Goal: Information Seeking & Learning: Learn about a topic

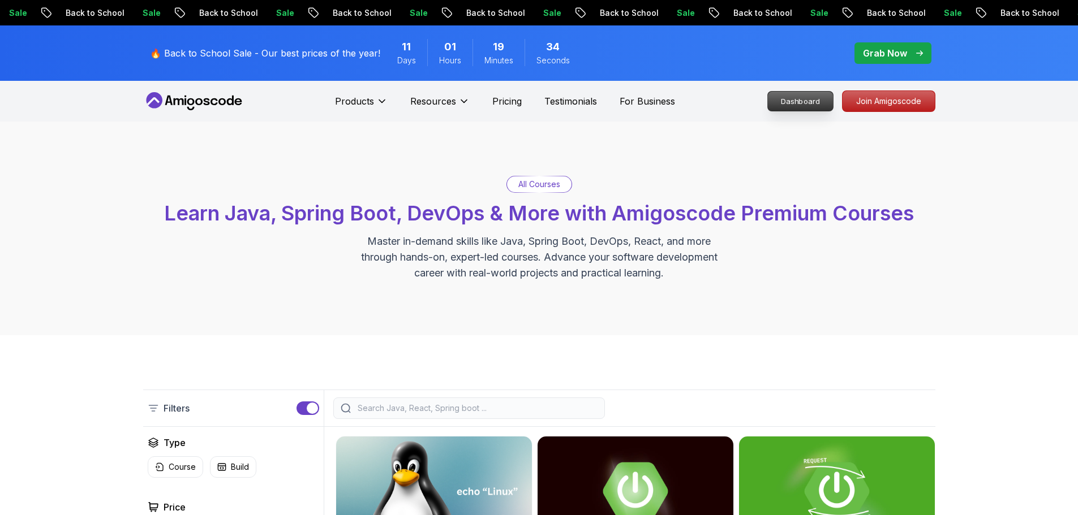
click at [809, 95] on p "Dashboard" at bounding box center [800, 101] width 65 height 19
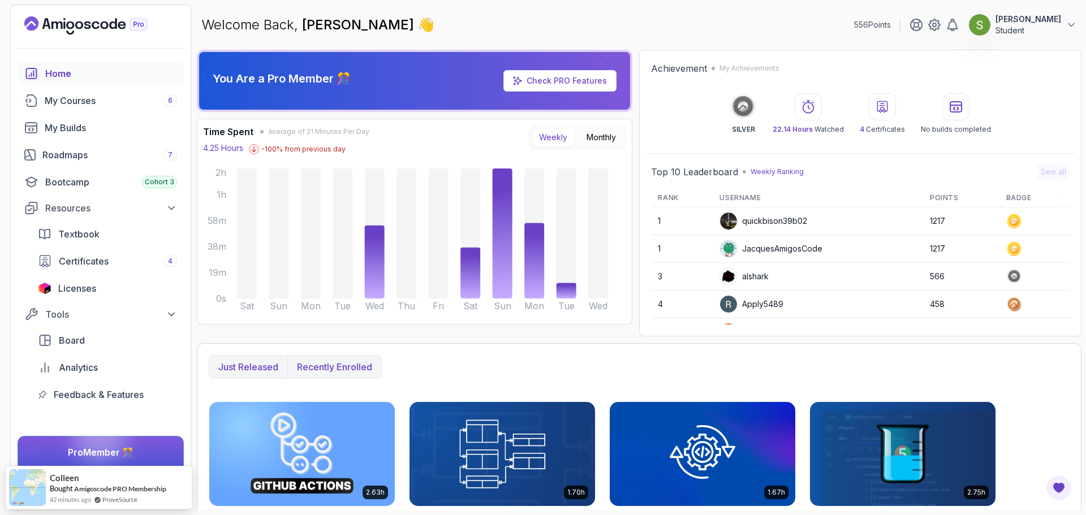
click at [343, 362] on p "Recently enrolled" at bounding box center [334, 367] width 75 height 14
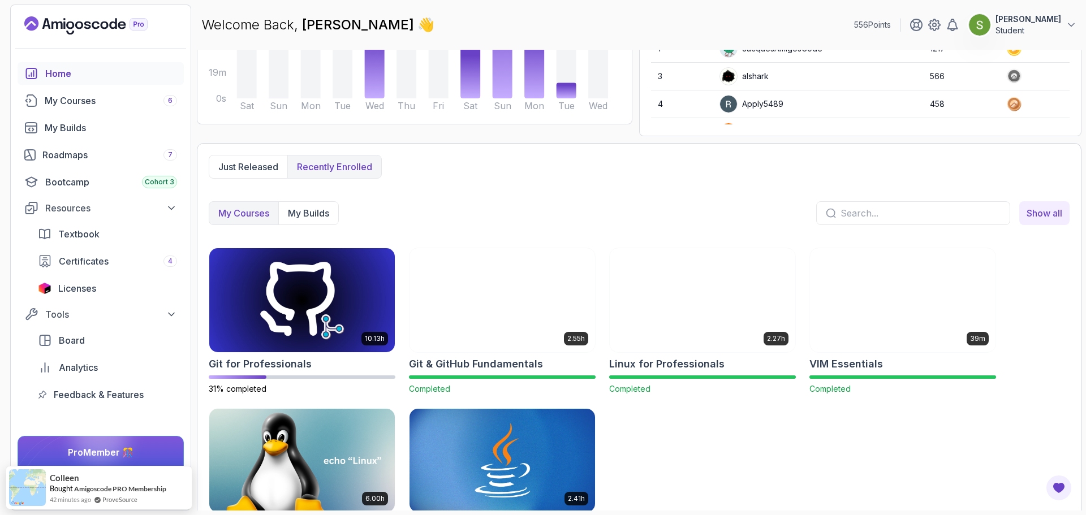
scroll to position [208, 0]
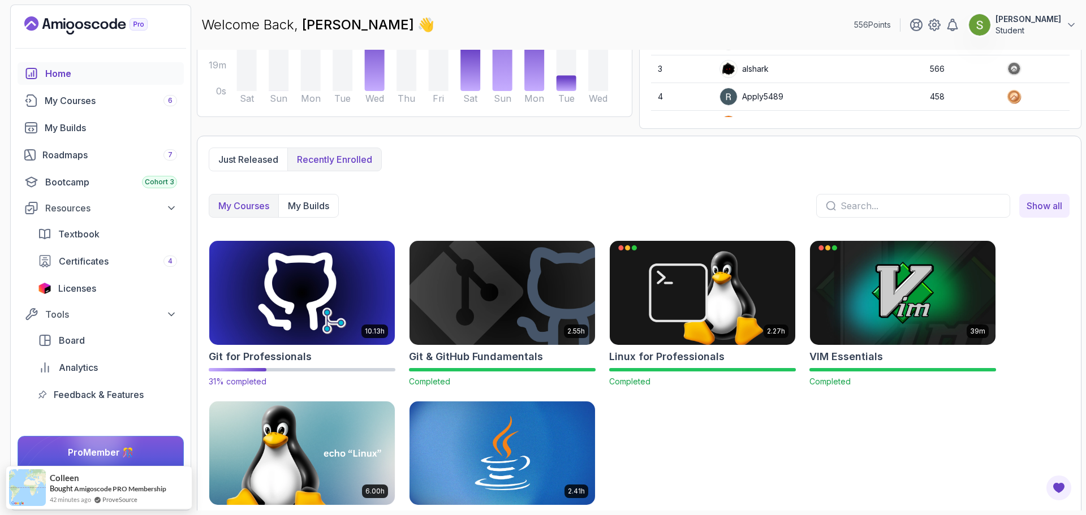
click at [308, 318] on img at bounding box center [302, 292] width 195 height 109
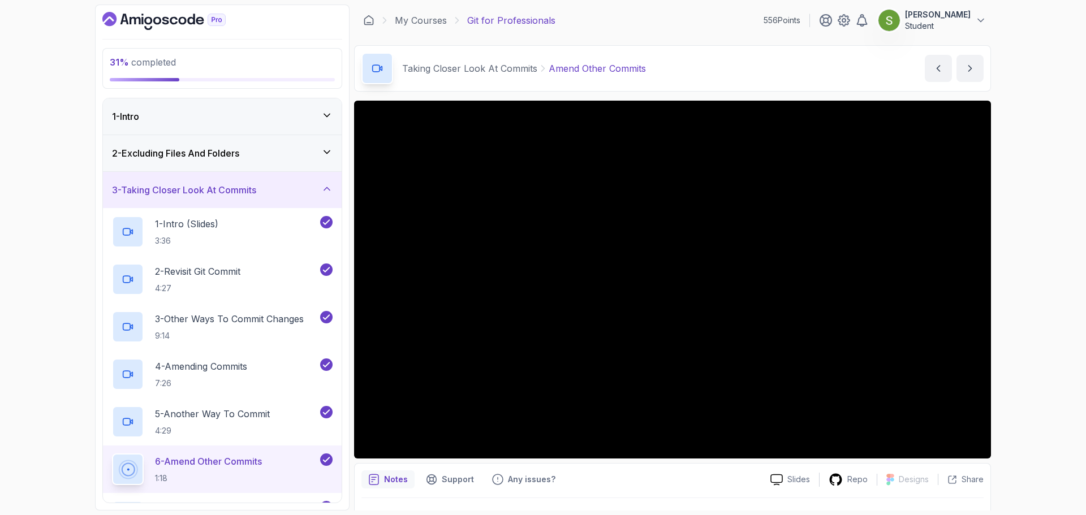
click at [313, 189] on div "3 - Taking Closer Look At Commits" at bounding box center [222, 190] width 221 height 14
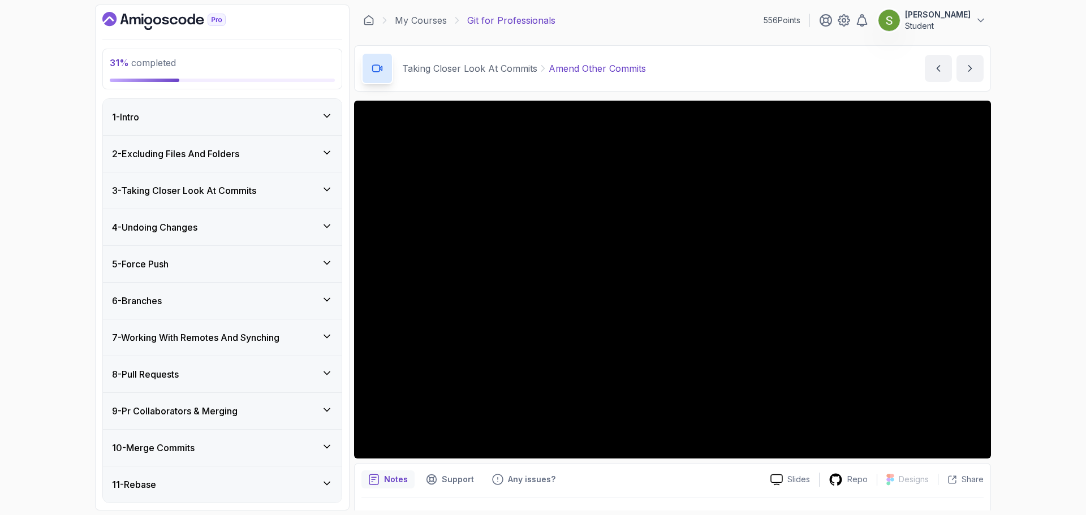
click at [293, 304] on div "6 - Branches" at bounding box center [222, 301] width 221 height 14
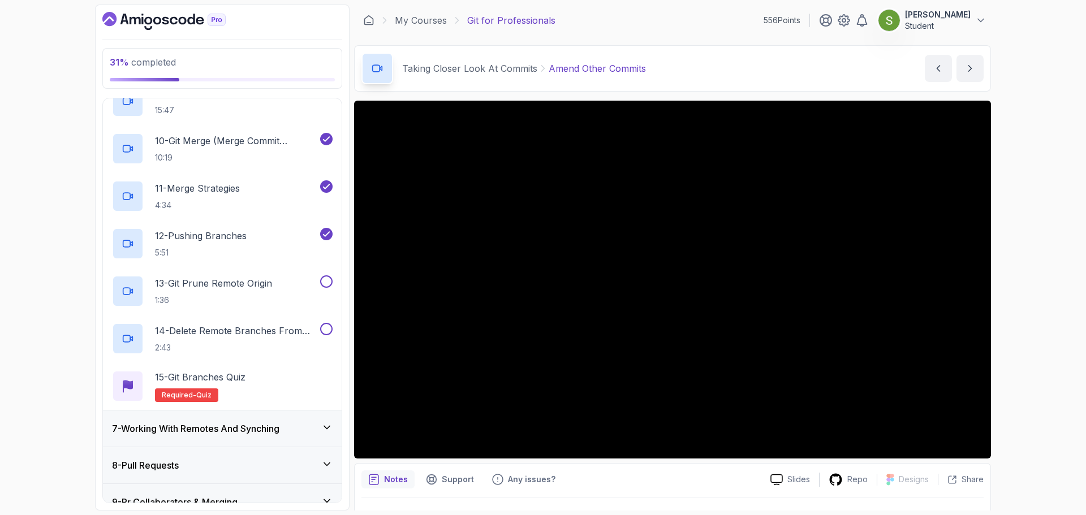
scroll to position [622, 0]
click at [264, 302] on p "1:36" at bounding box center [213, 299] width 117 height 11
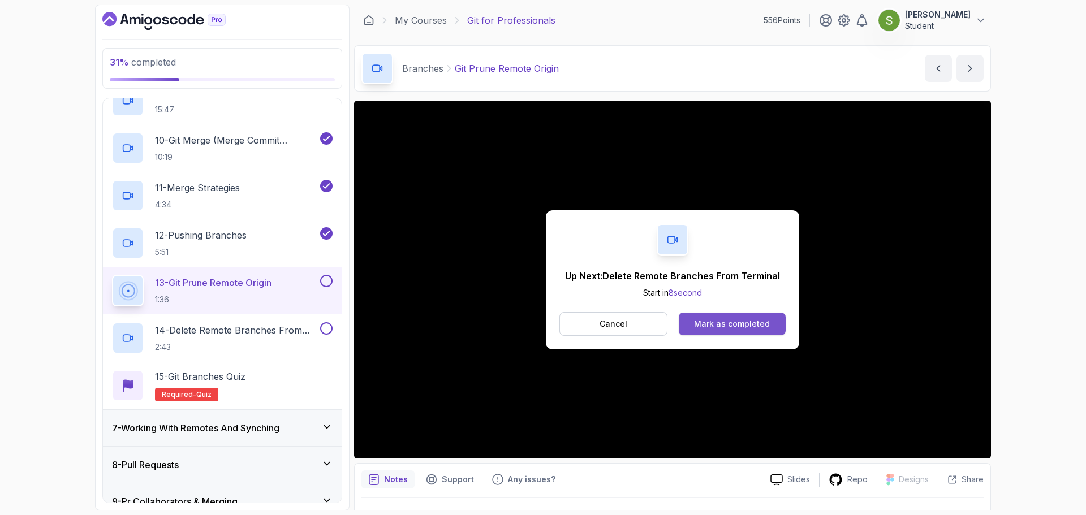
click at [745, 323] on div "Mark as completed" at bounding box center [732, 323] width 76 height 11
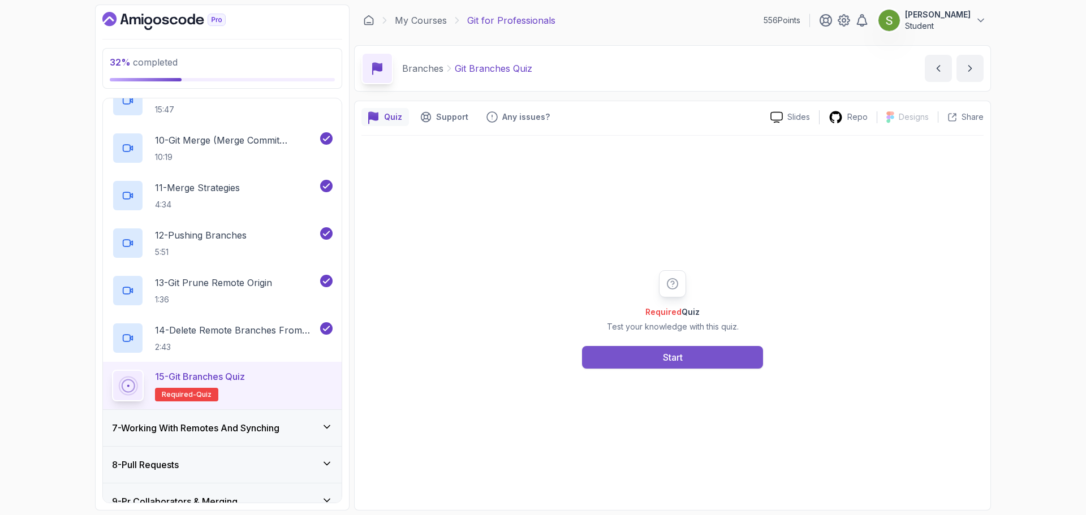
click at [689, 356] on button "Start" at bounding box center [672, 357] width 181 height 23
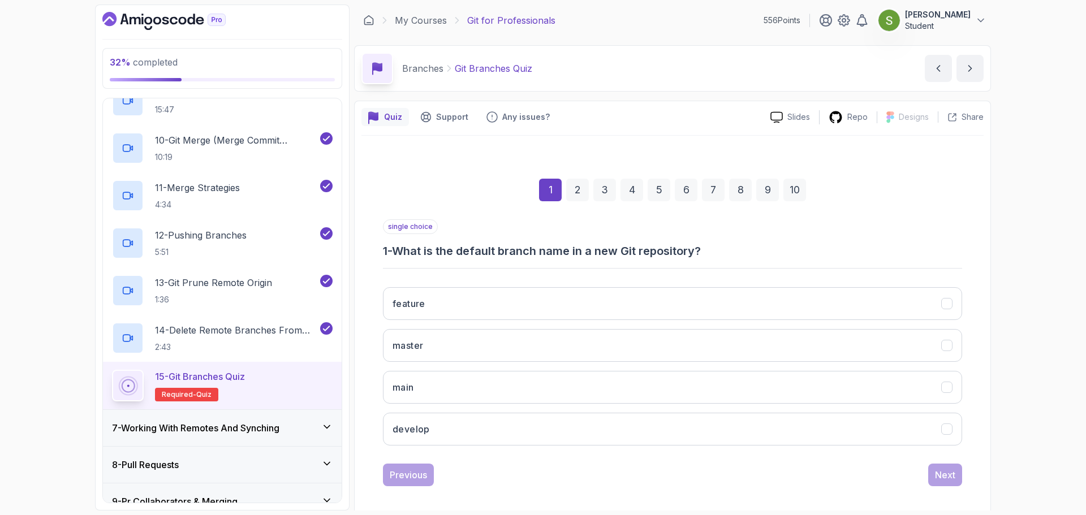
scroll to position [8, 0]
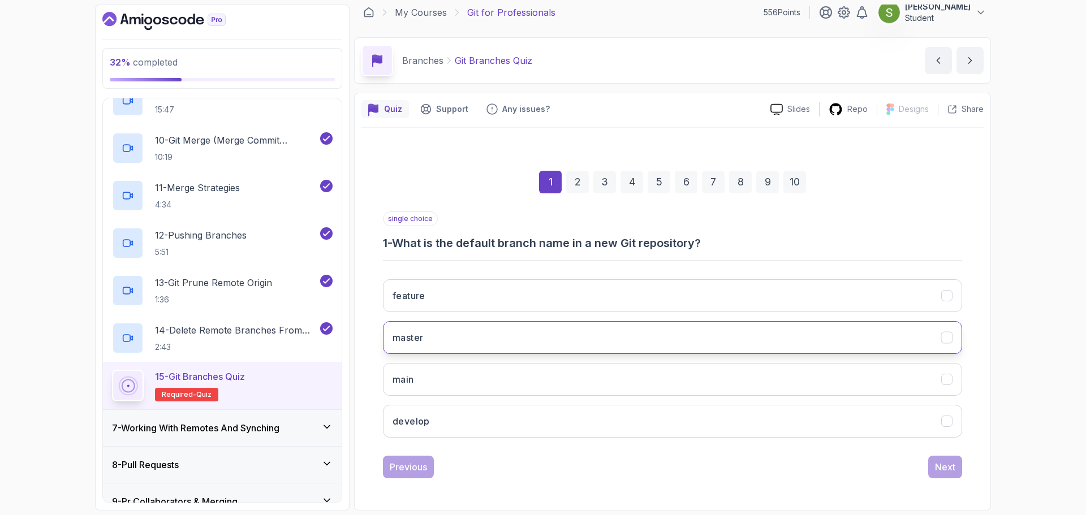
click at [938, 328] on button "master" at bounding box center [672, 337] width 579 height 33
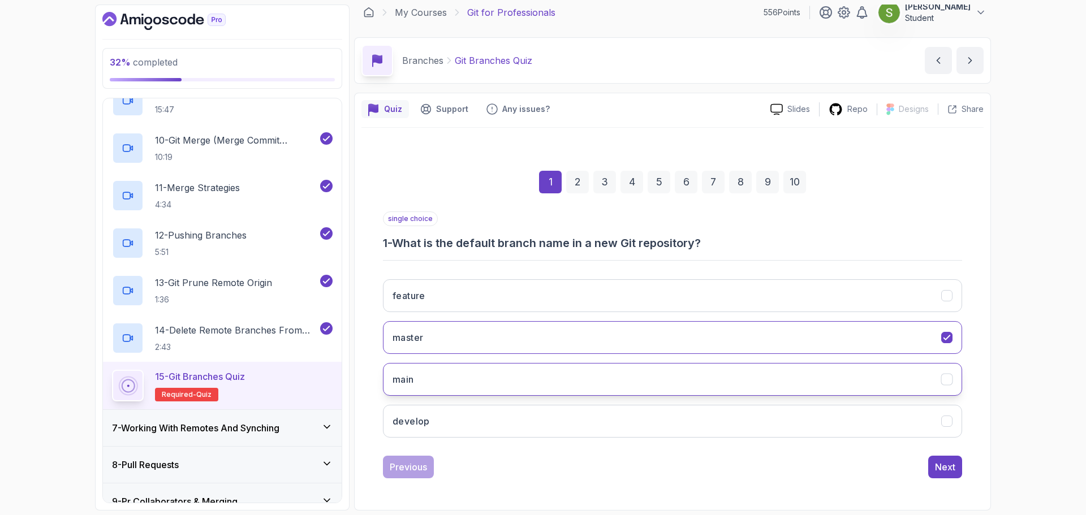
click at [945, 383] on icon "main" at bounding box center [947, 379] width 11 height 11
click at [940, 467] on div "Next" at bounding box center [945, 467] width 20 height 14
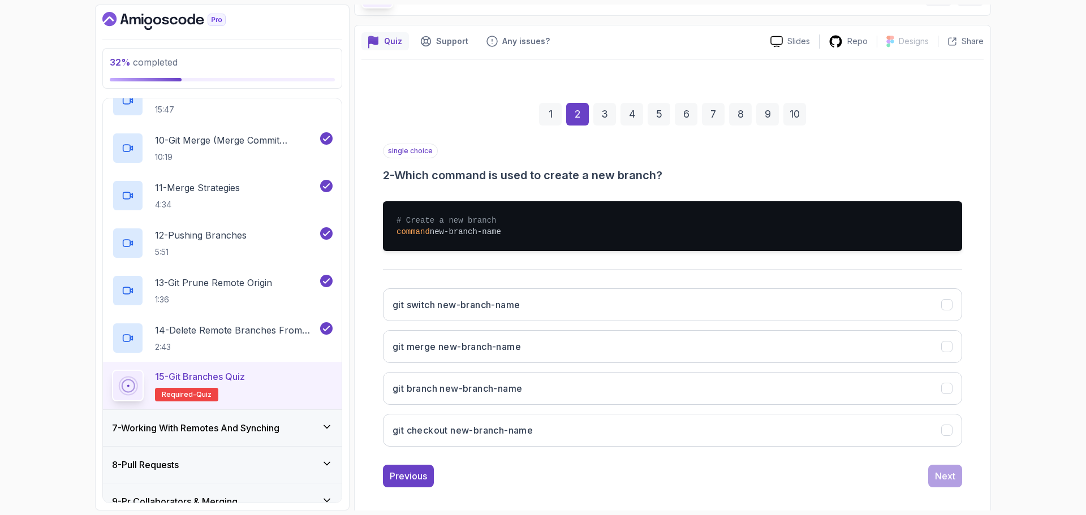
scroll to position [85, 0]
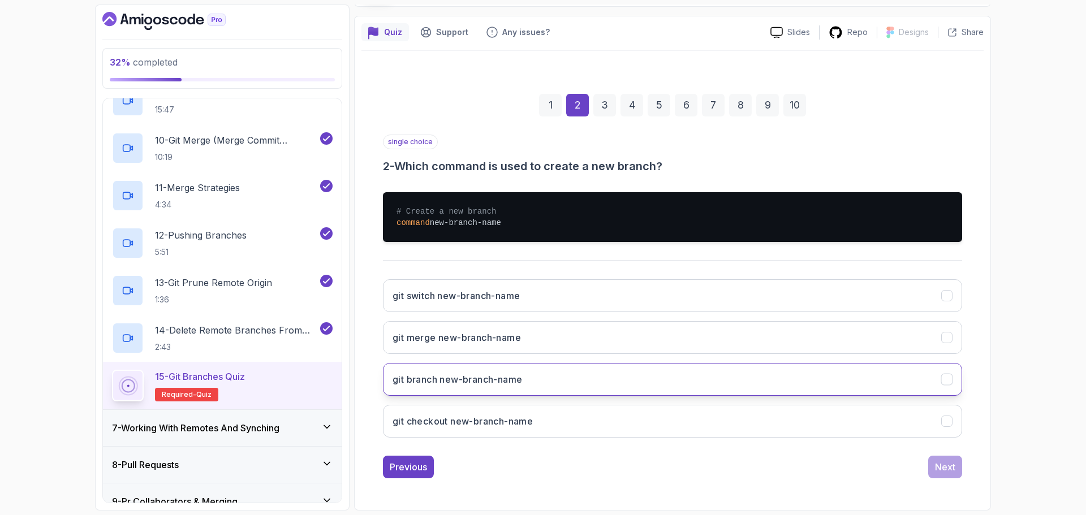
click at [785, 378] on button "git branch new-branch-name" at bounding box center [672, 379] width 579 height 33
click at [949, 463] on div "Next" at bounding box center [945, 467] width 20 height 14
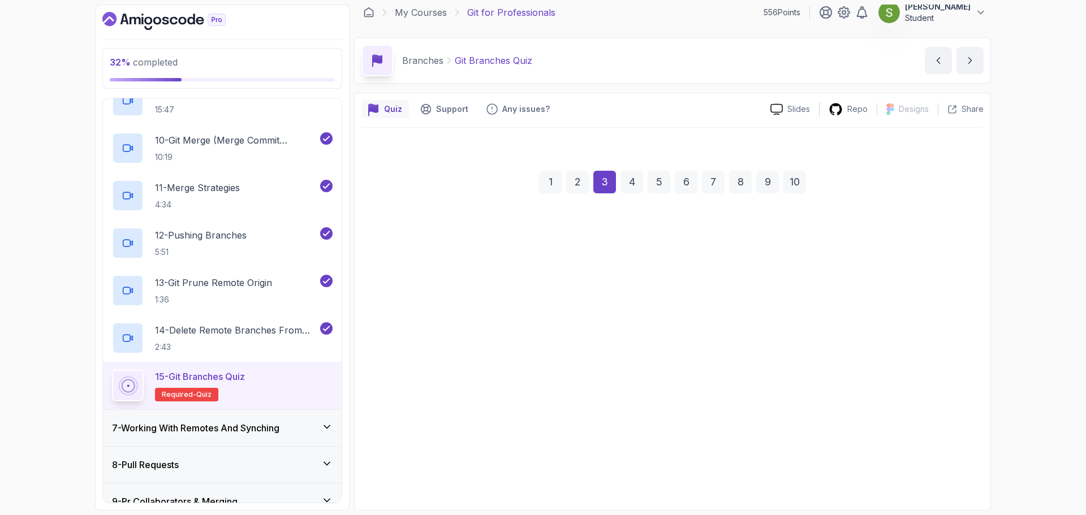
scroll to position [8, 0]
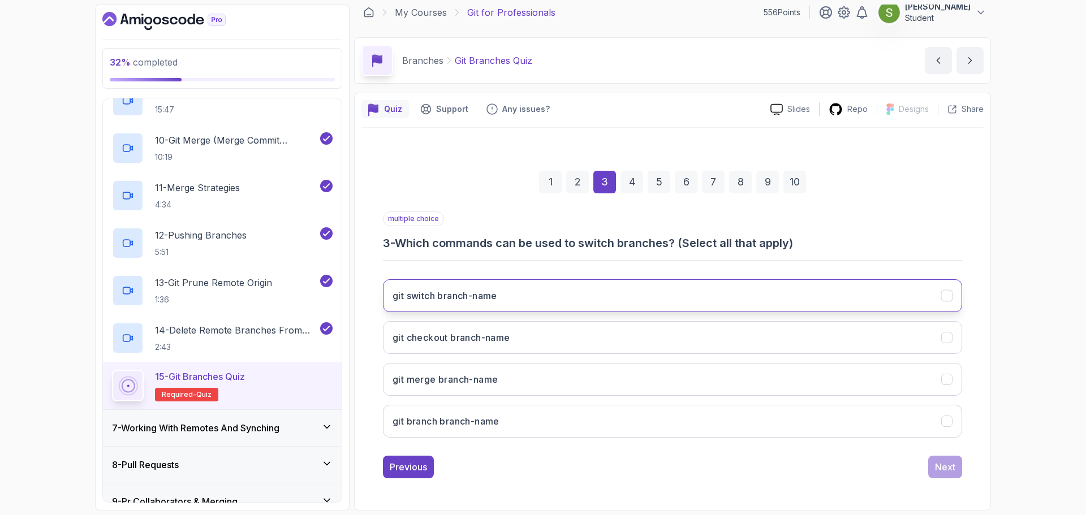
click at [655, 292] on button "git switch branch-name" at bounding box center [672, 295] width 579 height 33
click at [948, 466] on div "Next" at bounding box center [945, 467] width 20 height 14
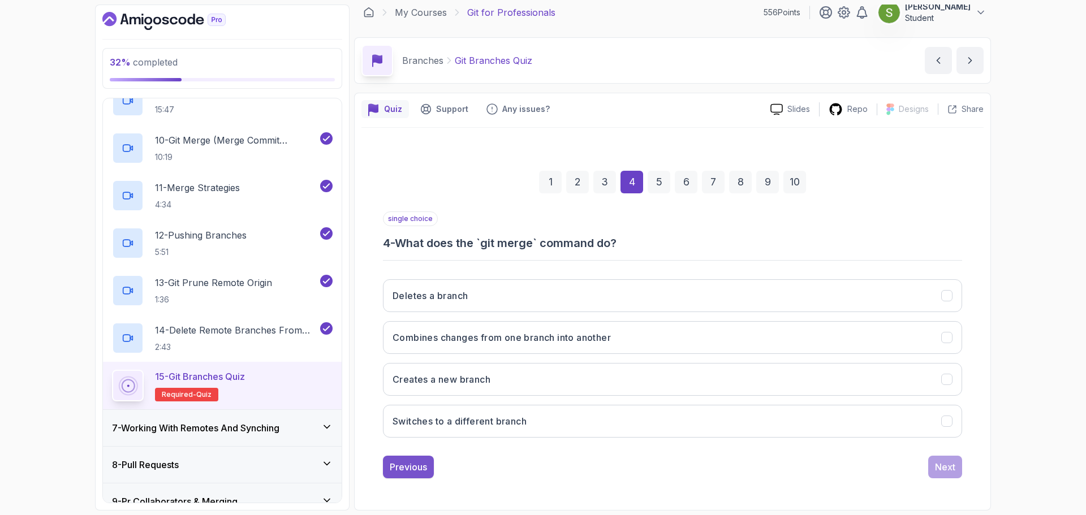
click at [408, 464] on div "Previous" at bounding box center [408, 467] width 37 height 14
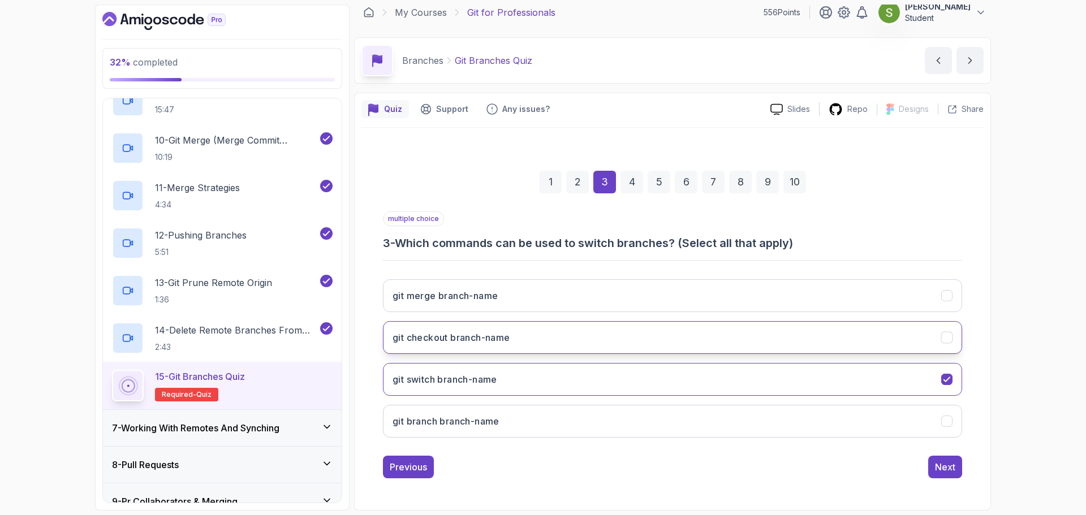
click at [630, 343] on button "git checkout branch-name" at bounding box center [672, 337] width 579 height 33
click at [951, 470] on div "Next" at bounding box center [945, 467] width 20 height 14
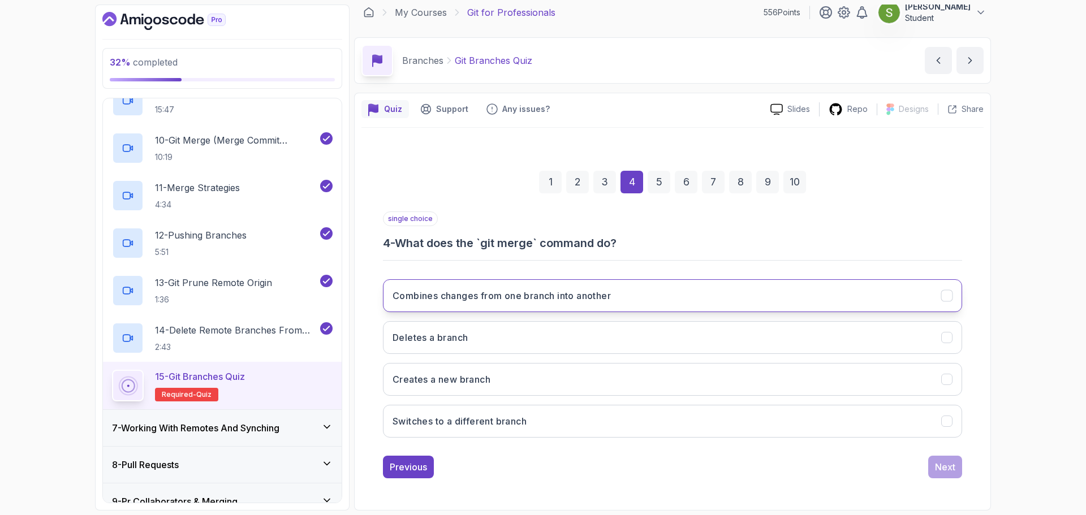
click at [862, 287] on button "Combines changes from one branch into another" at bounding box center [672, 295] width 579 height 33
click at [938, 472] on div "Next" at bounding box center [945, 467] width 20 height 14
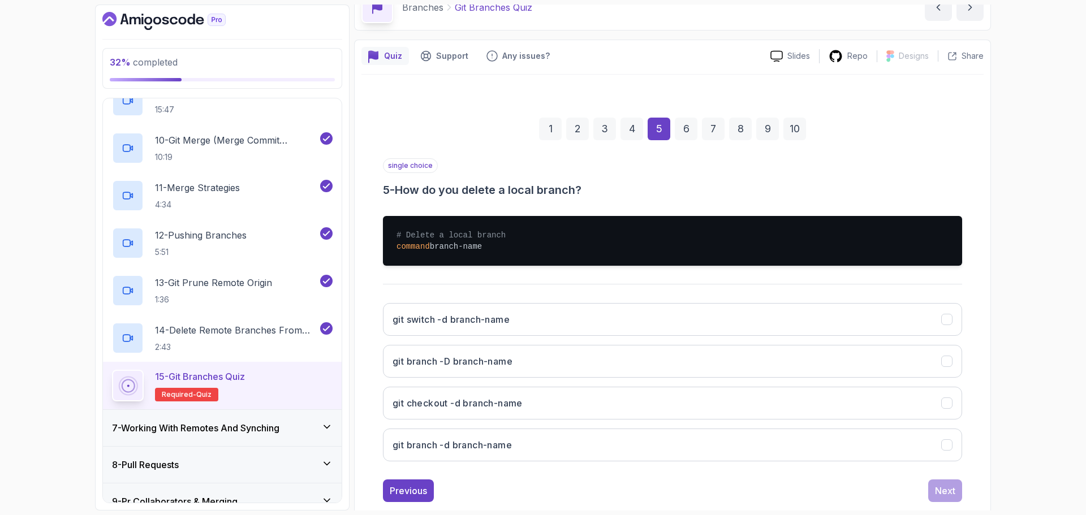
scroll to position [85, 0]
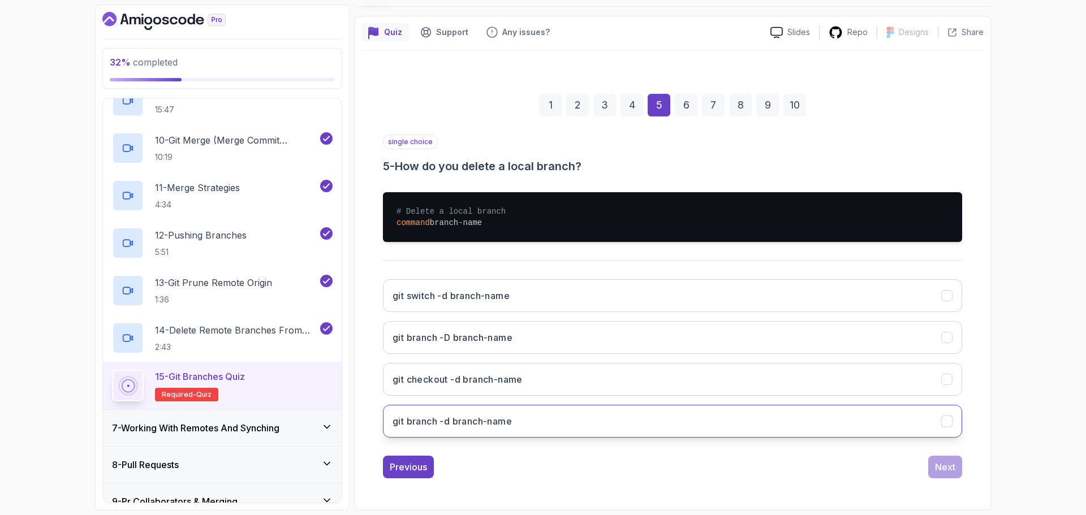
click at [796, 422] on button "git branch -d branch-name" at bounding box center [672, 421] width 579 height 33
click at [949, 471] on div "Next" at bounding box center [945, 467] width 20 height 14
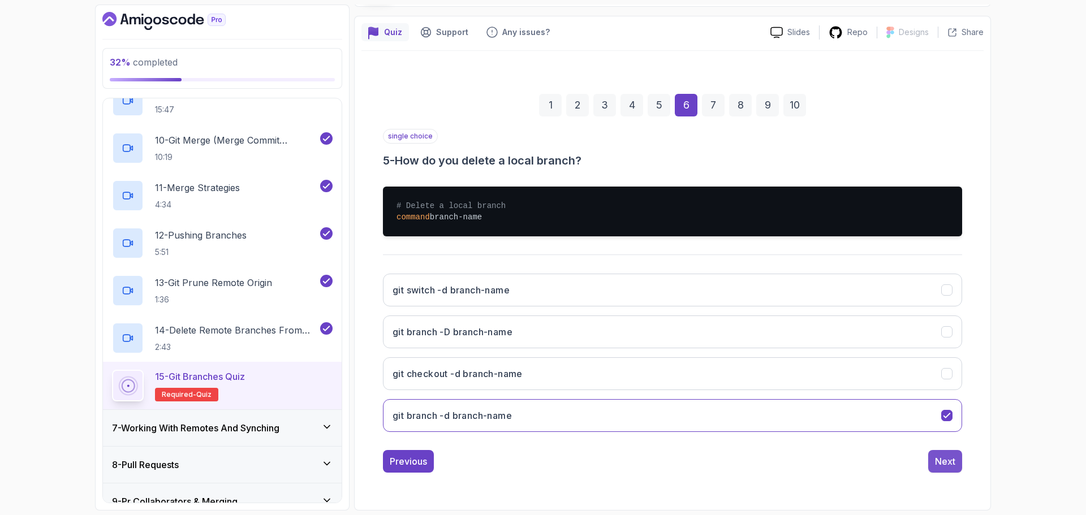
scroll to position [8, 0]
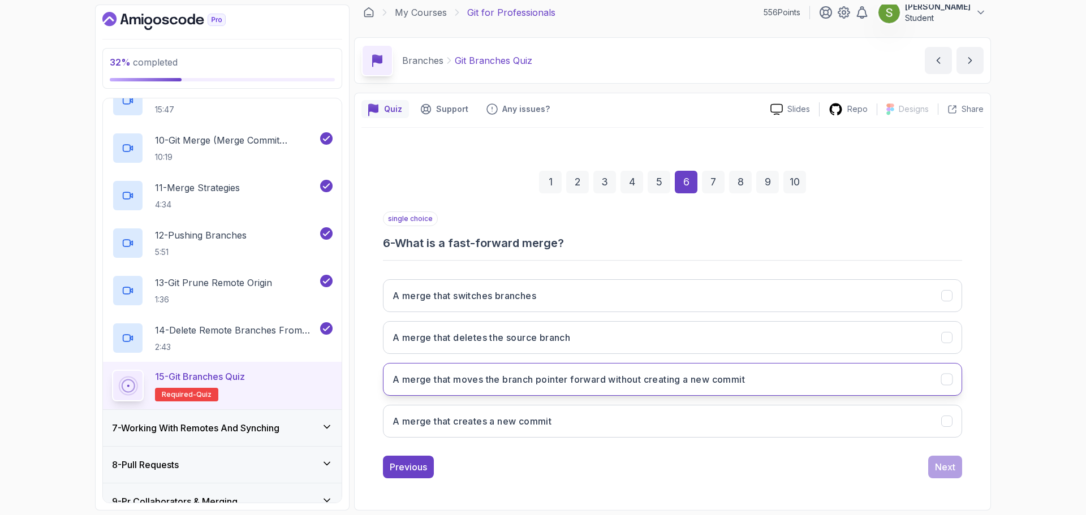
click at [848, 383] on button "A merge that moves the branch pointer forward without creating a new commit" at bounding box center [672, 379] width 579 height 33
click at [940, 466] on div "Next" at bounding box center [945, 467] width 20 height 14
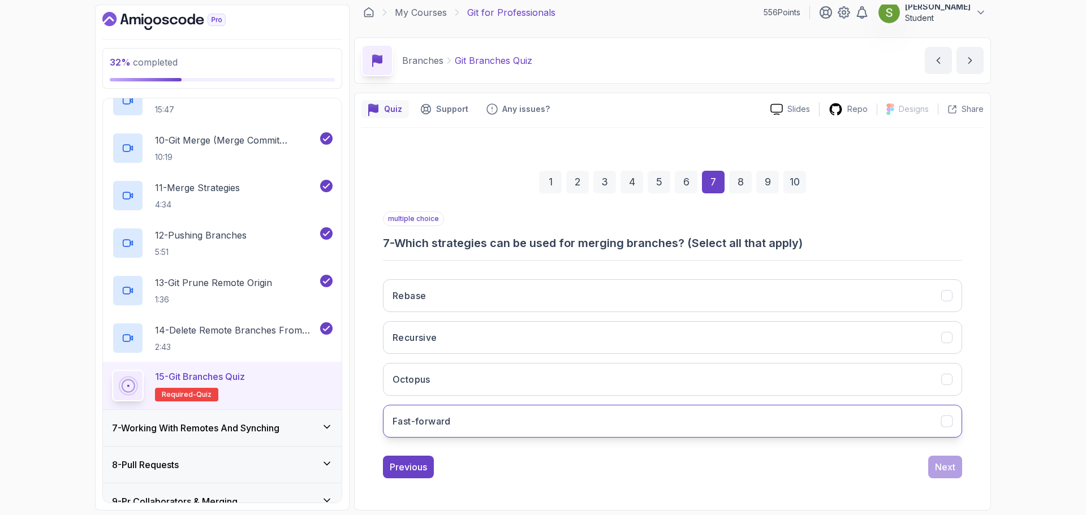
click at [834, 433] on button "Fast-forward" at bounding box center [672, 421] width 579 height 33
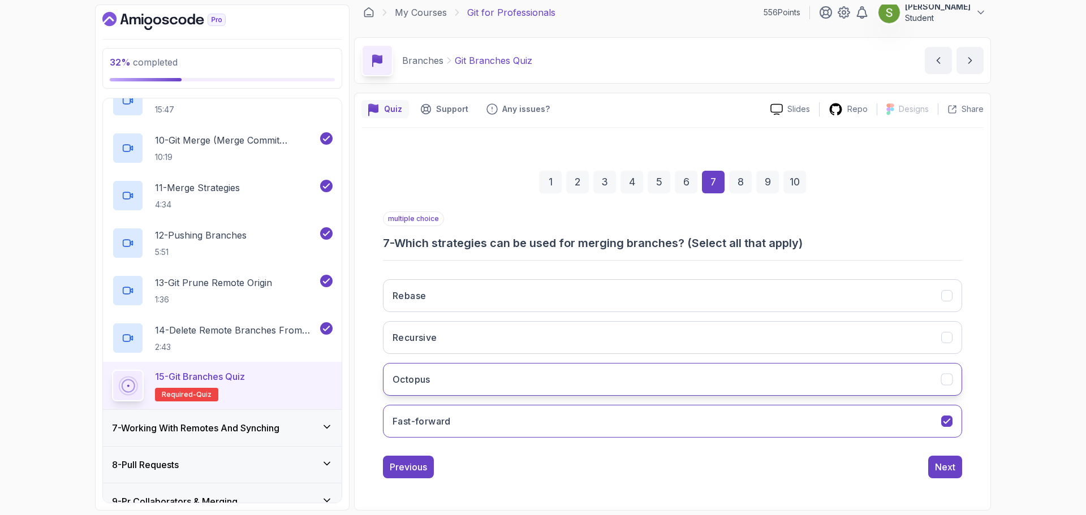
click at [851, 387] on button "Octopus" at bounding box center [672, 379] width 579 height 33
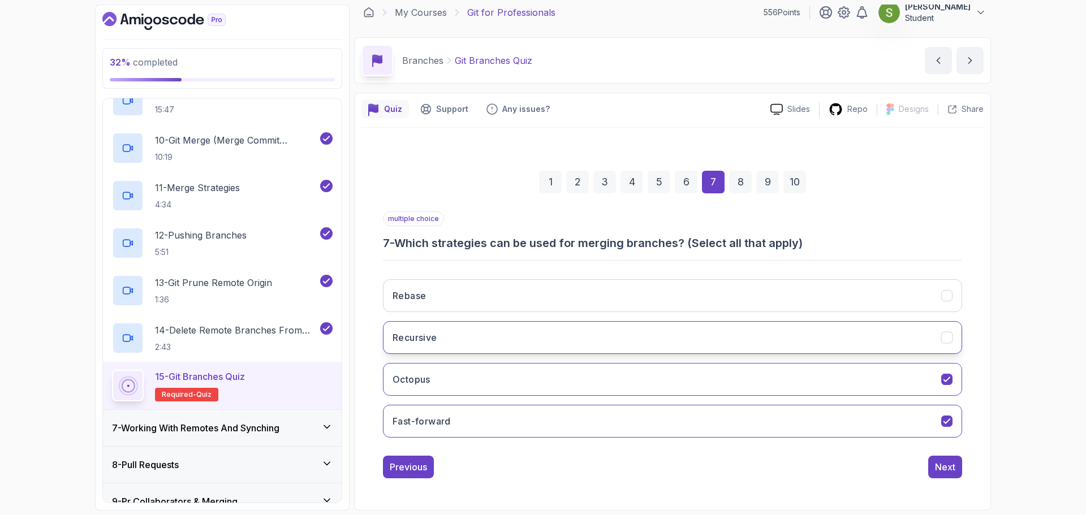
click at [874, 329] on button "Recursive" at bounding box center [672, 337] width 579 height 33
click at [903, 287] on button "Rebase" at bounding box center [672, 295] width 579 height 33
click at [950, 477] on button "Next" at bounding box center [945, 467] width 34 height 23
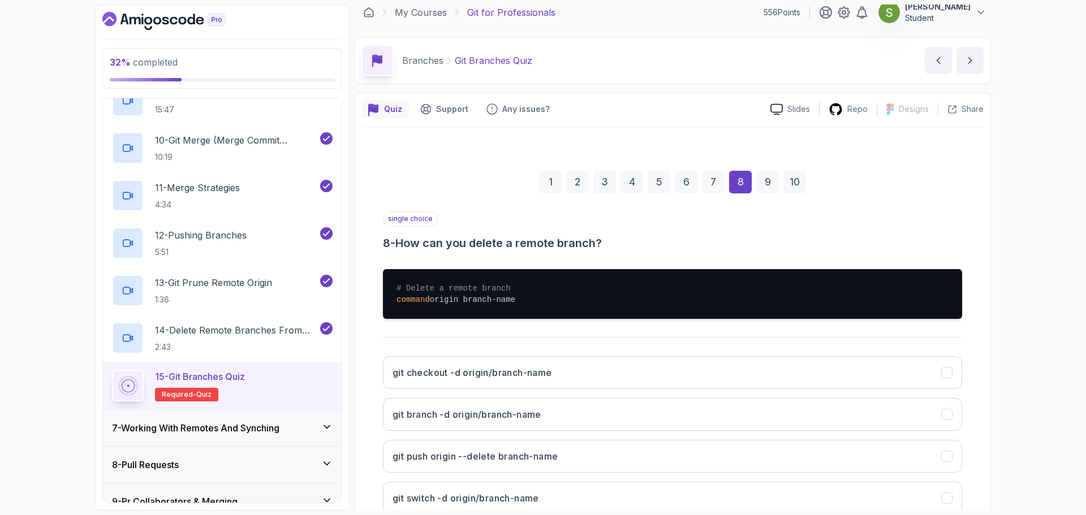
scroll to position [85, 0]
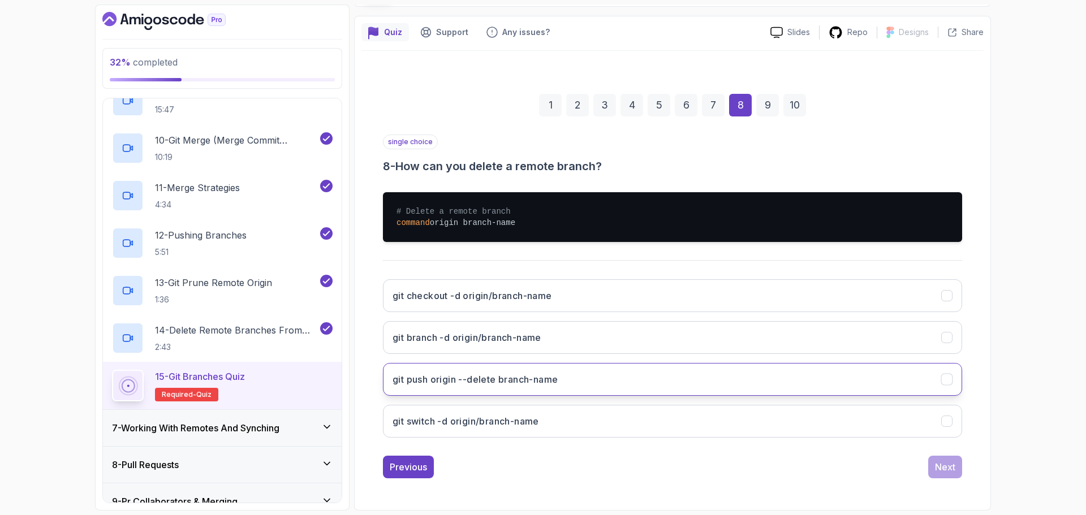
click at [910, 380] on button "git push origin --delete branch-name" at bounding box center [672, 379] width 579 height 33
click at [943, 469] on div "Next" at bounding box center [945, 467] width 20 height 14
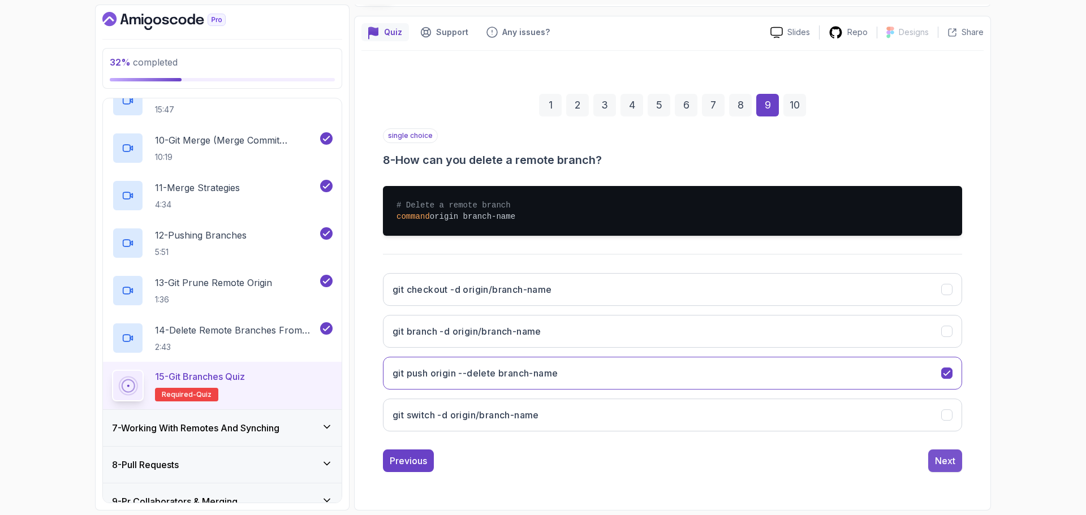
scroll to position [8, 0]
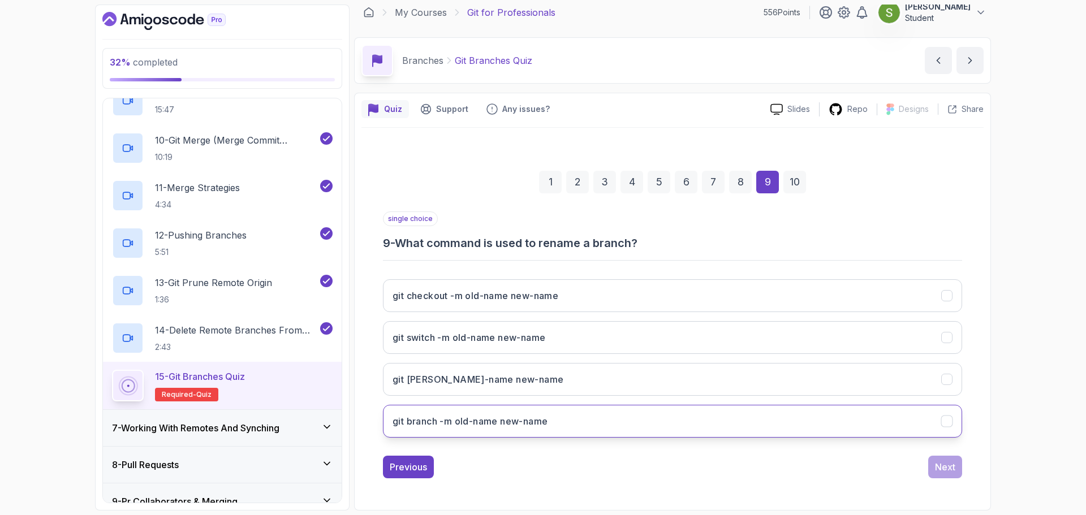
click at [811, 422] on button "git branch -m old-name new-name" at bounding box center [672, 421] width 579 height 33
click at [946, 472] on div "Next" at bounding box center [945, 467] width 20 height 14
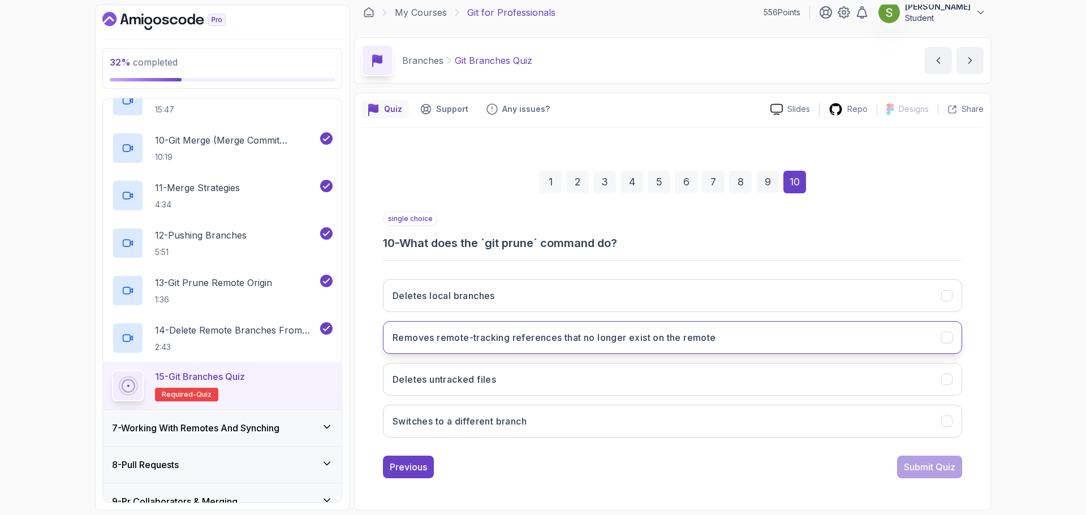
click at [932, 343] on button "Removes remote-tracking references that no longer exist on the remote" at bounding box center [672, 337] width 579 height 33
click at [925, 466] on div "Submit Quiz" at bounding box center [929, 467] width 51 height 14
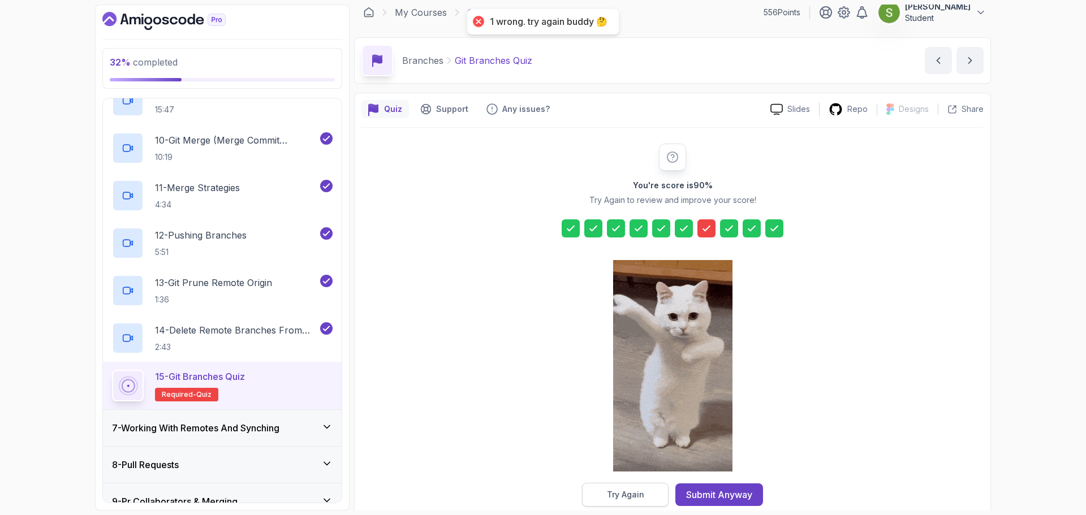
click at [620, 496] on div "Try Again" at bounding box center [625, 494] width 37 height 11
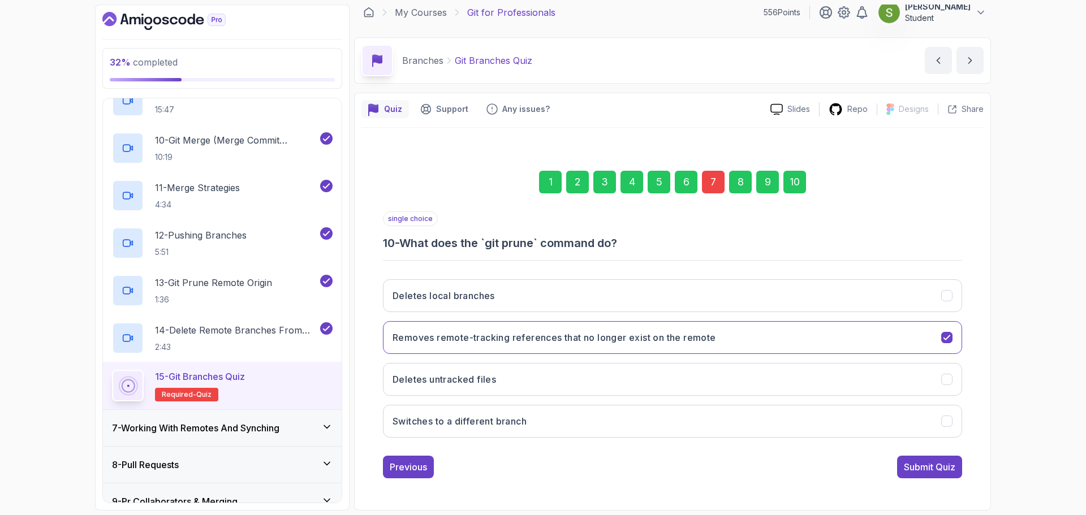
click at [708, 180] on div "7" at bounding box center [713, 182] width 23 height 23
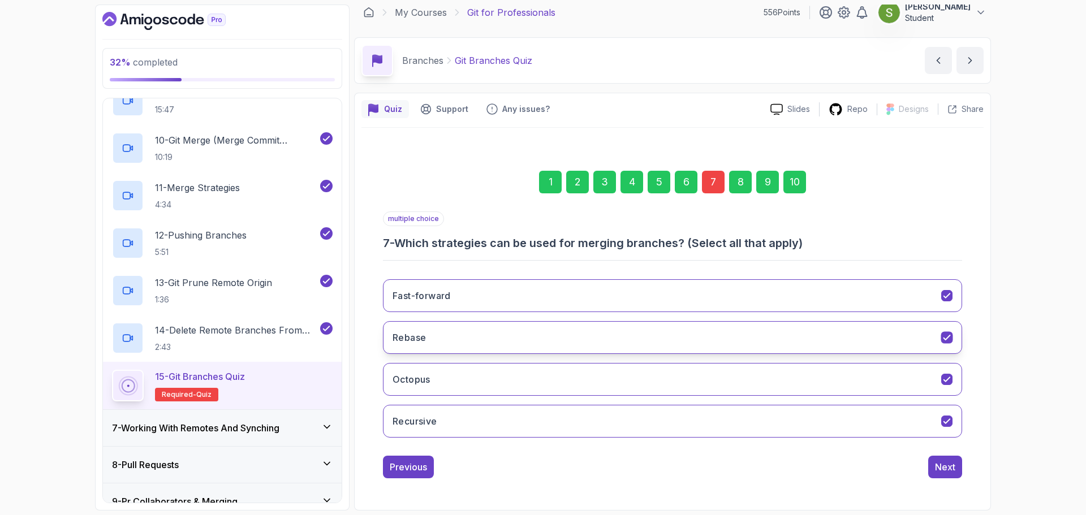
click at [847, 352] on button "Rebase" at bounding box center [672, 337] width 579 height 33
click at [958, 476] on button "Next" at bounding box center [945, 467] width 34 height 23
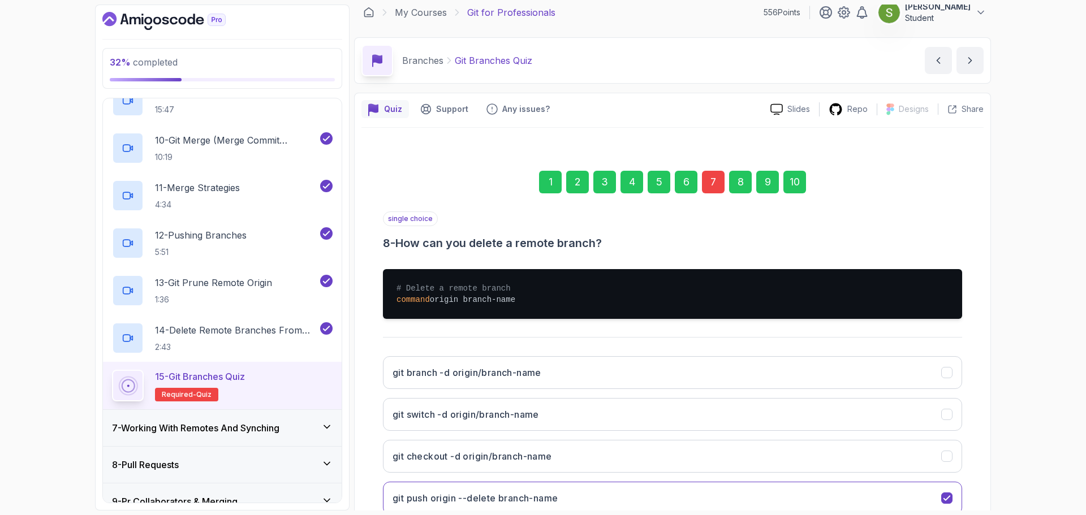
scroll to position [85, 0]
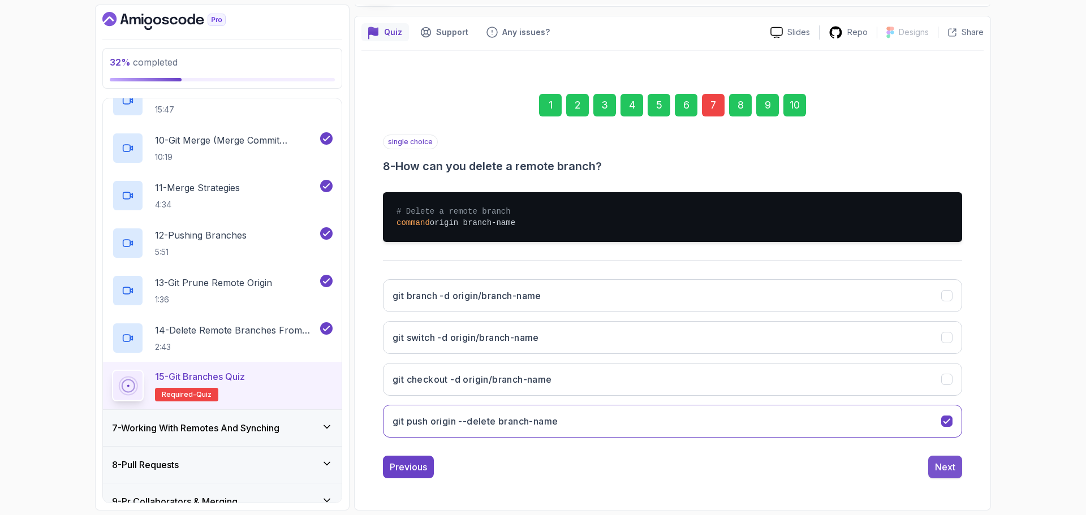
click at [943, 469] on div "Next" at bounding box center [945, 467] width 20 height 14
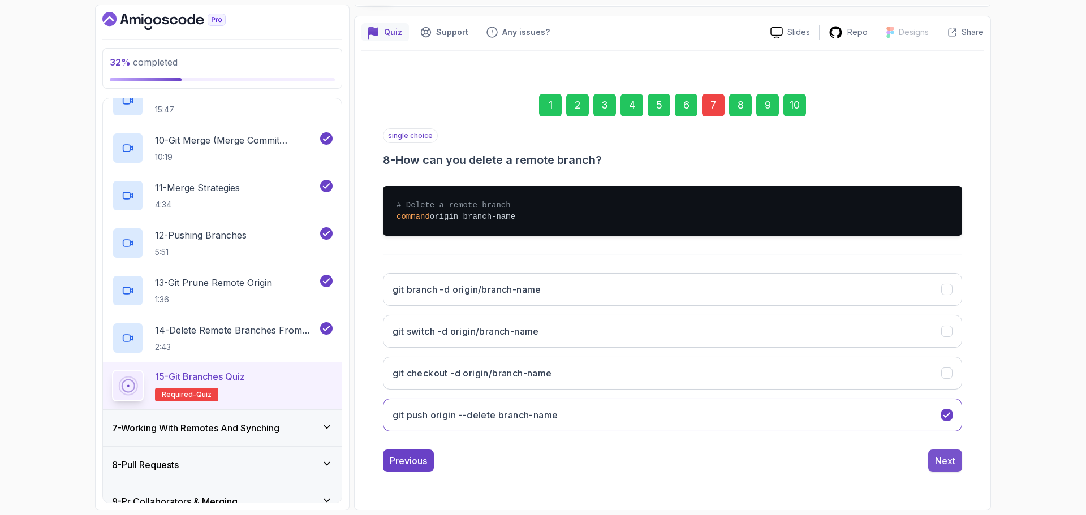
scroll to position [8, 0]
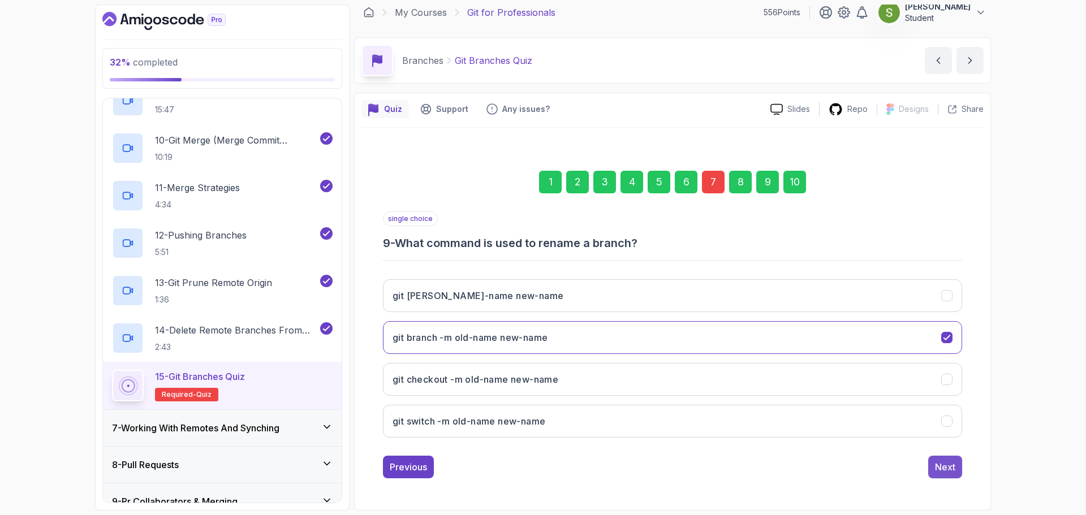
click at [946, 468] on div "Next" at bounding box center [945, 467] width 20 height 14
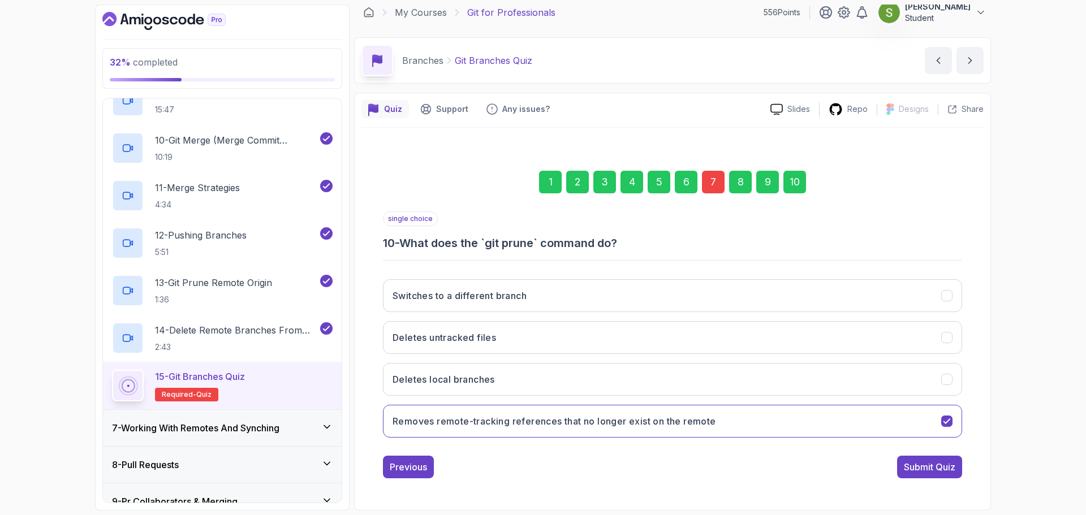
click at [946, 468] on div "Submit Quiz" at bounding box center [929, 467] width 51 height 14
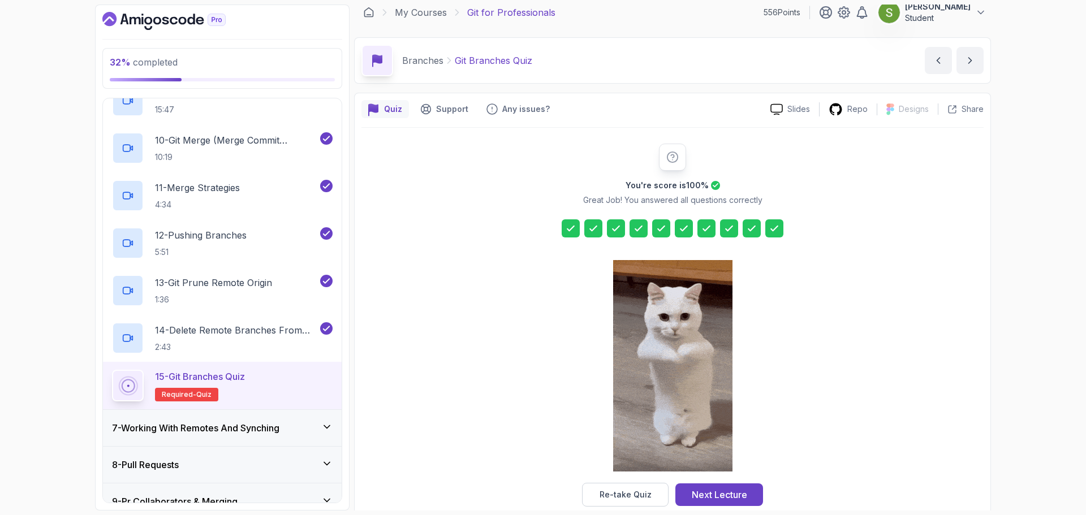
scroll to position [27, 0]
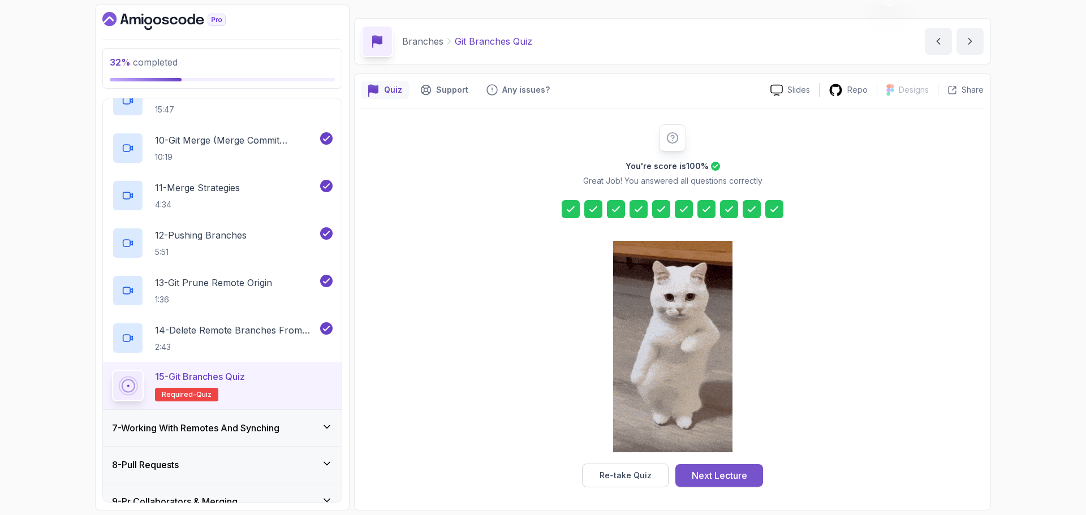
click at [707, 475] on div "Next Lecture" at bounding box center [719, 476] width 55 height 14
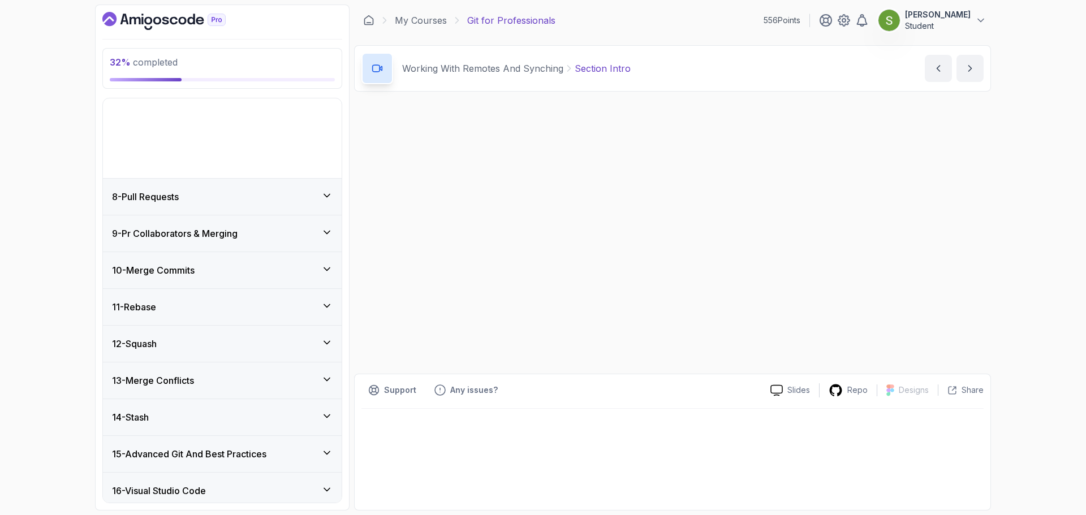
scroll to position [710, 0]
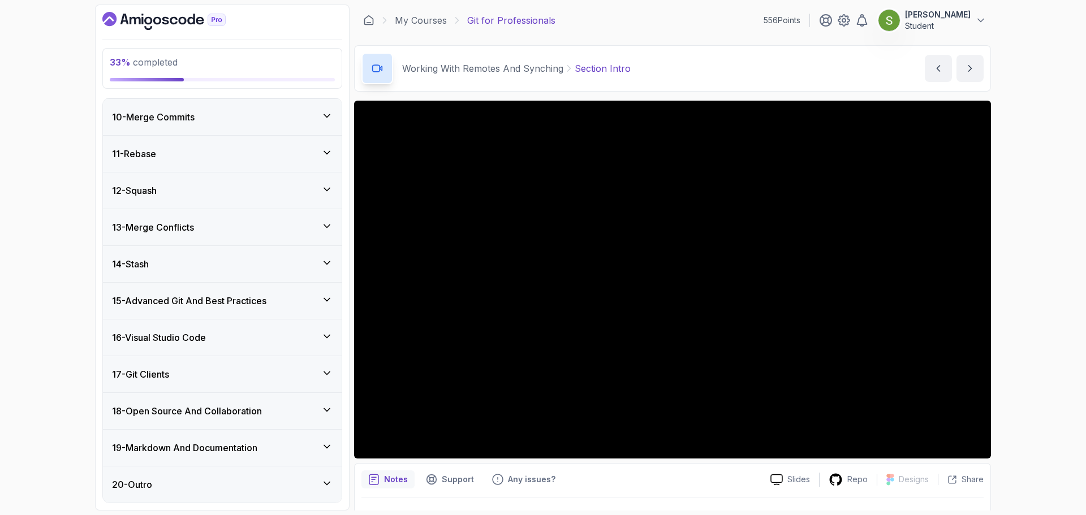
click at [266, 306] on h3 "15 - Advanced Git And Best Practices" at bounding box center [189, 301] width 154 height 14
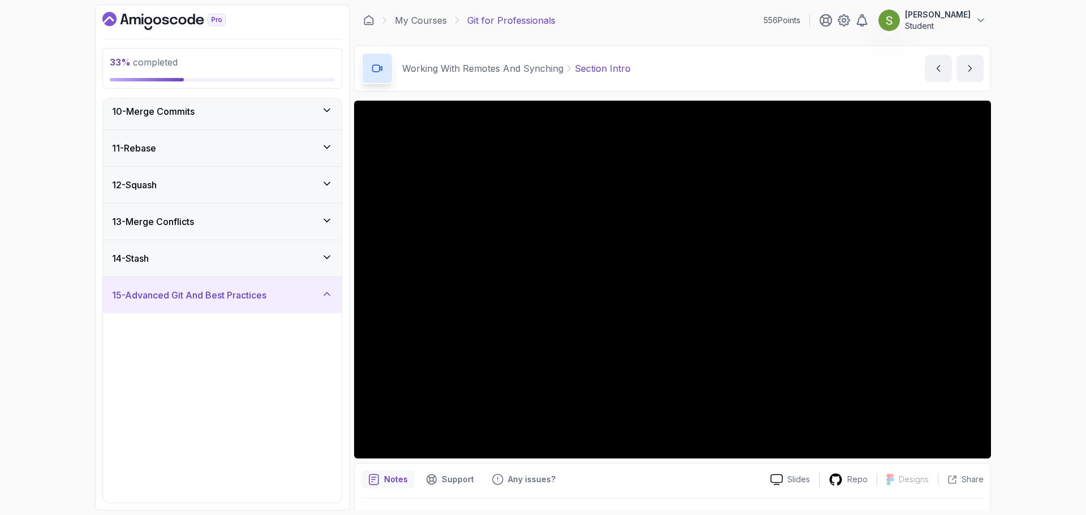
scroll to position [330, 0]
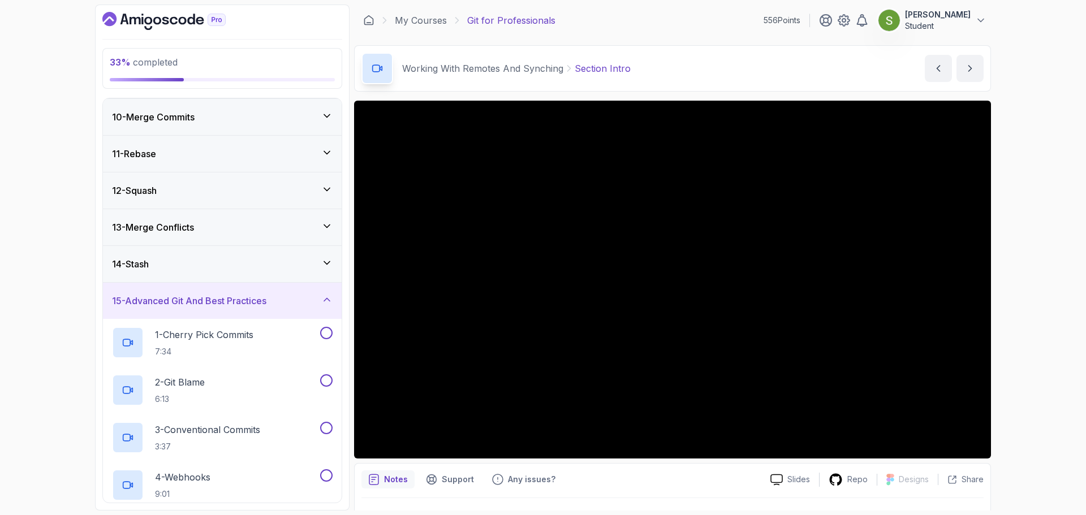
click at [266, 306] on h3 "15 - Advanced Git And Best Practices" at bounding box center [189, 301] width 154 height 14
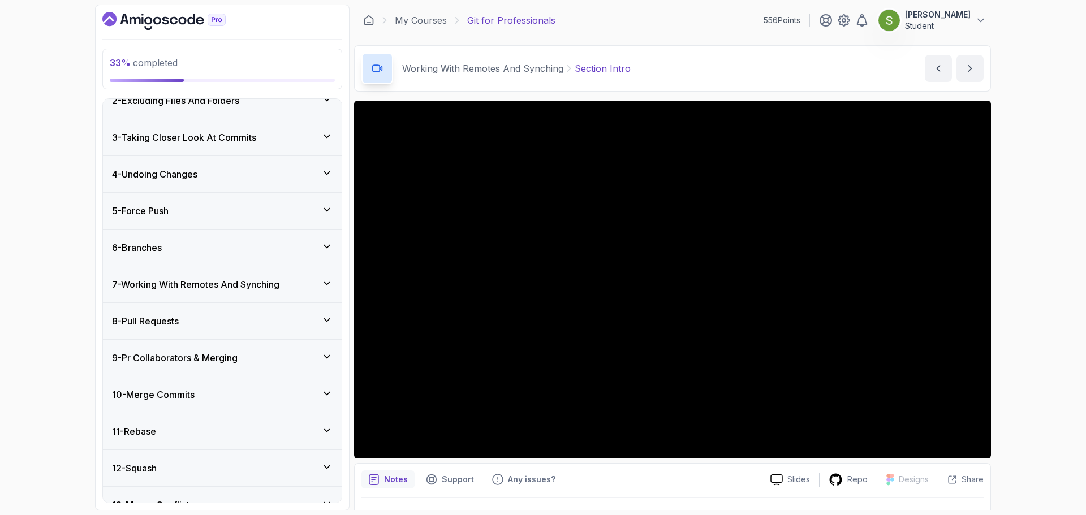
scroll to position [0, 0]
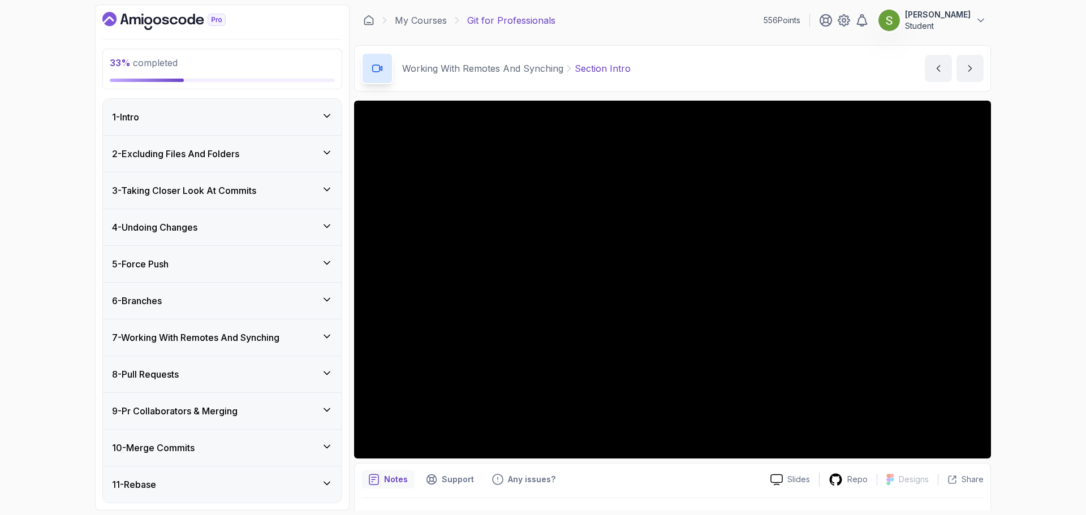
click at [221, 342] on h3 "7 - Working With Remotes And Synching" at bounding box center [195, 338] width 167 height 14
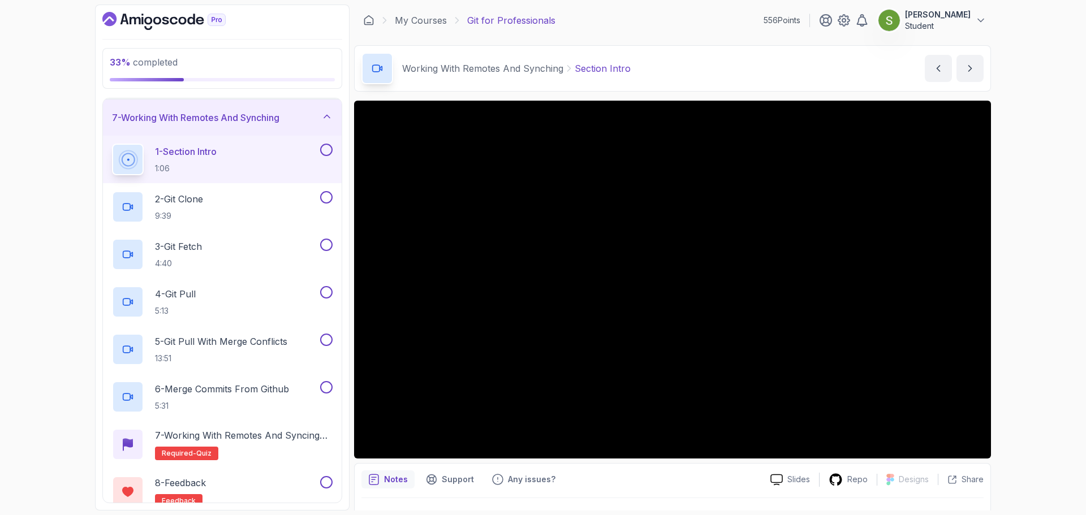
scroll to position [222, 0]
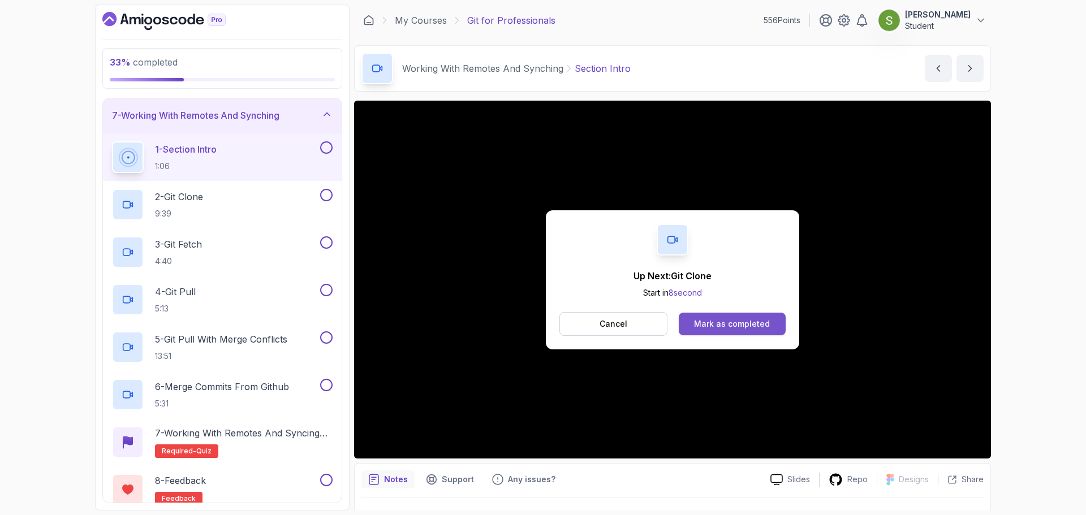
click at [745, 327] on div "Mark as completed" at bounding box center [732, 323] width 76 height 11
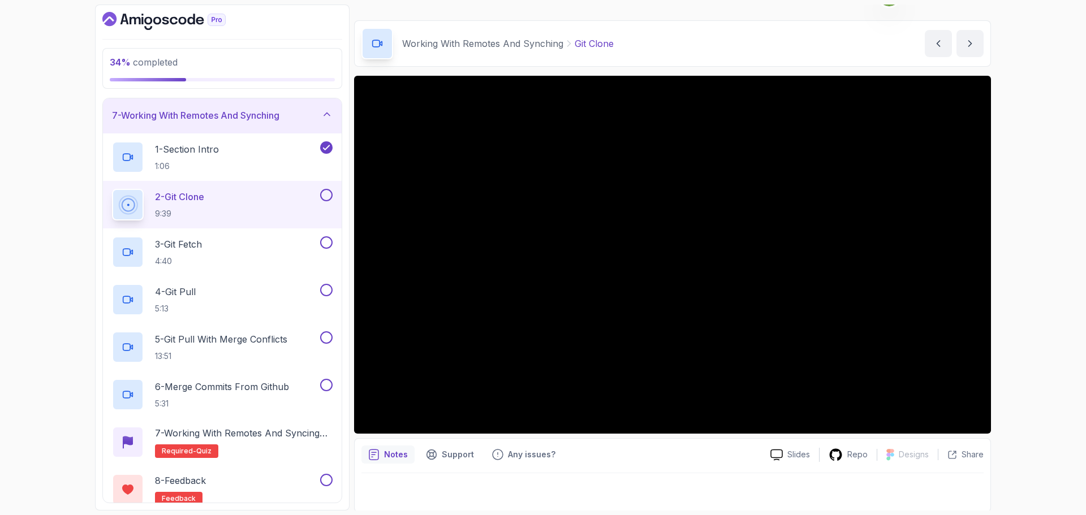
scroll to position [27, 0]
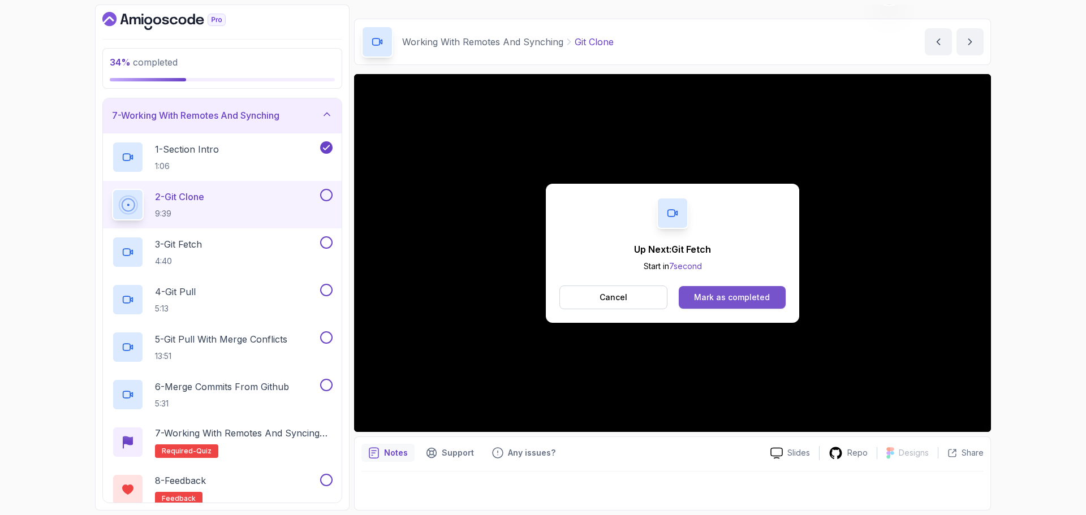
click at [765, 292] on div "Mark as completed" at bounding box center [732, 297] width 76 height 11
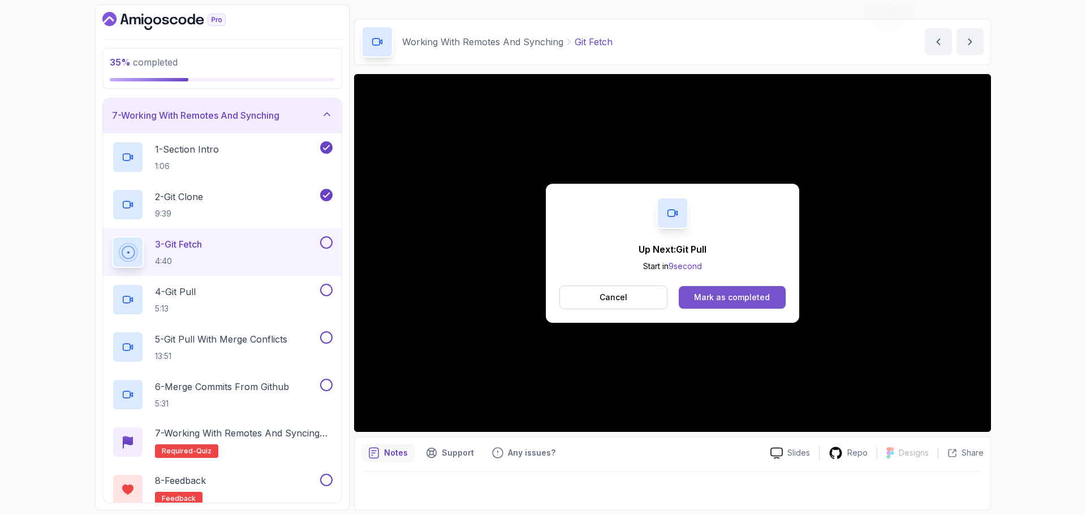
click at [713, 301] on div "Mark as completed" at bounding box center [732, 297] width 76 height 11
